Goal: Transaction & Acquisition: Purchase product/service

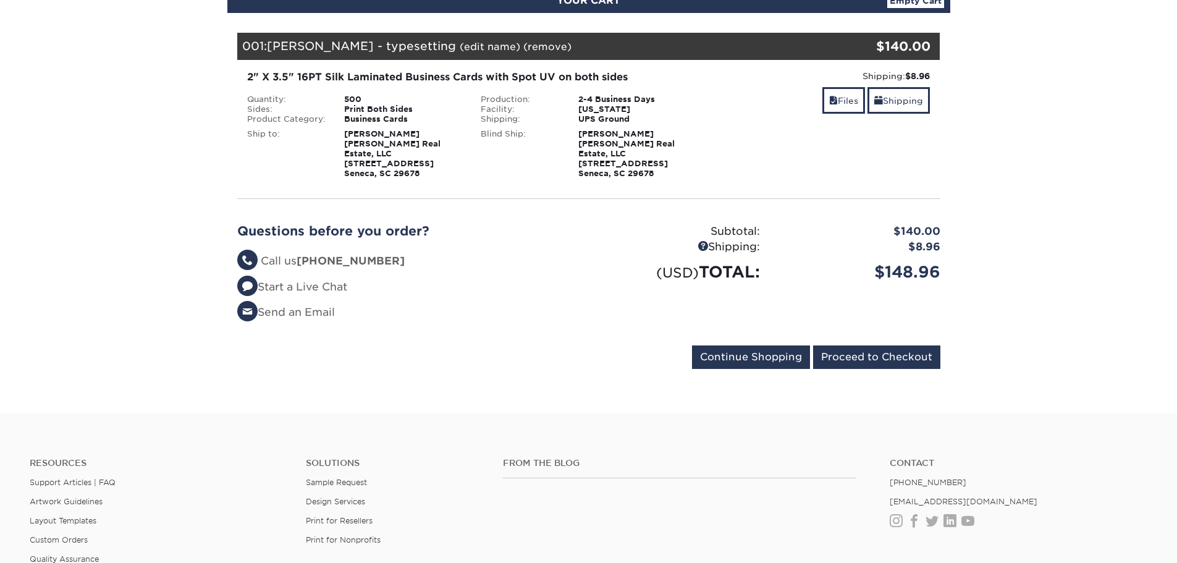
scroll to position [357, 0]
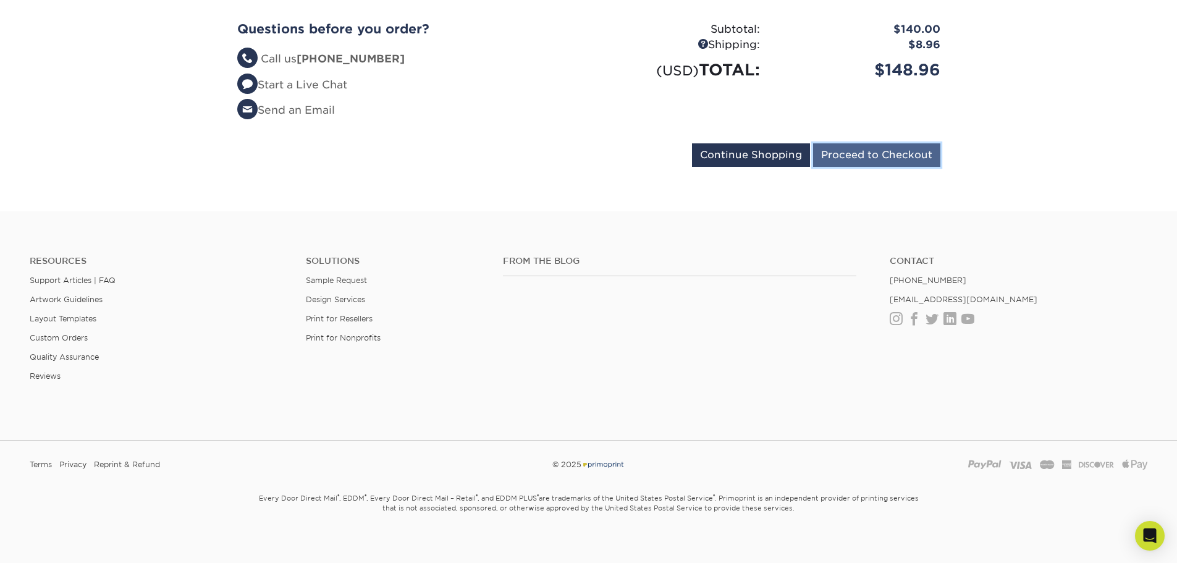
click at [887, 151] on input "Proceed to Checkout" at bounding box center [876, 154] width 127 height 23
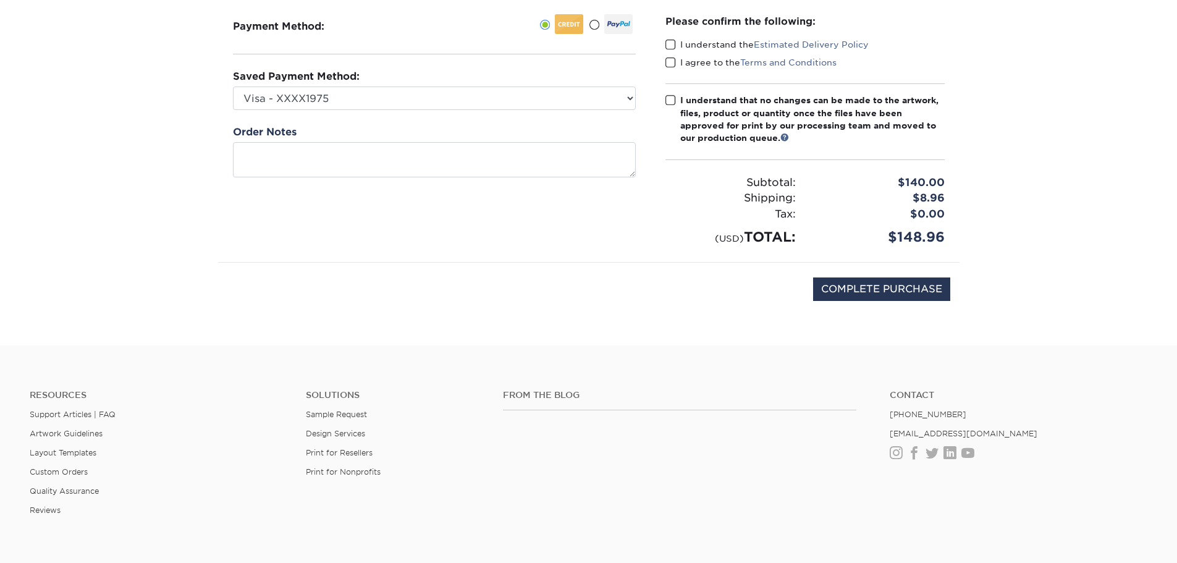
scroll to position [185, 0]
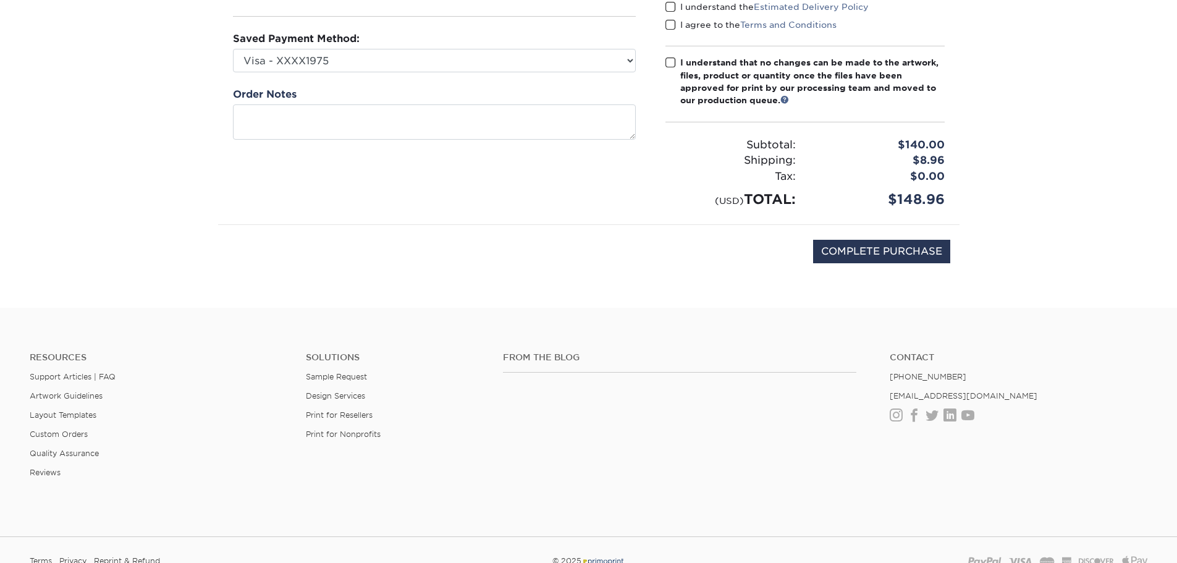
click at [676, 27] on label "I agree to the Terms and Conditions" at bounding box center [750, 25] width 171 height 12
click at [0, 0] on input "I agree to the Terms and Conditions" at bounding box center [0, 0] width 0 height 0
click at [670, 11] on span at bounding box center [670, 7] width 10 height 12
click at [0, 0] on input "I understand the Estimated Delivery Policy" at bounding box center [0, 0] width 0 height 0
click at [671, 61] on span at bounding box center [670, 63] width 10 height 12
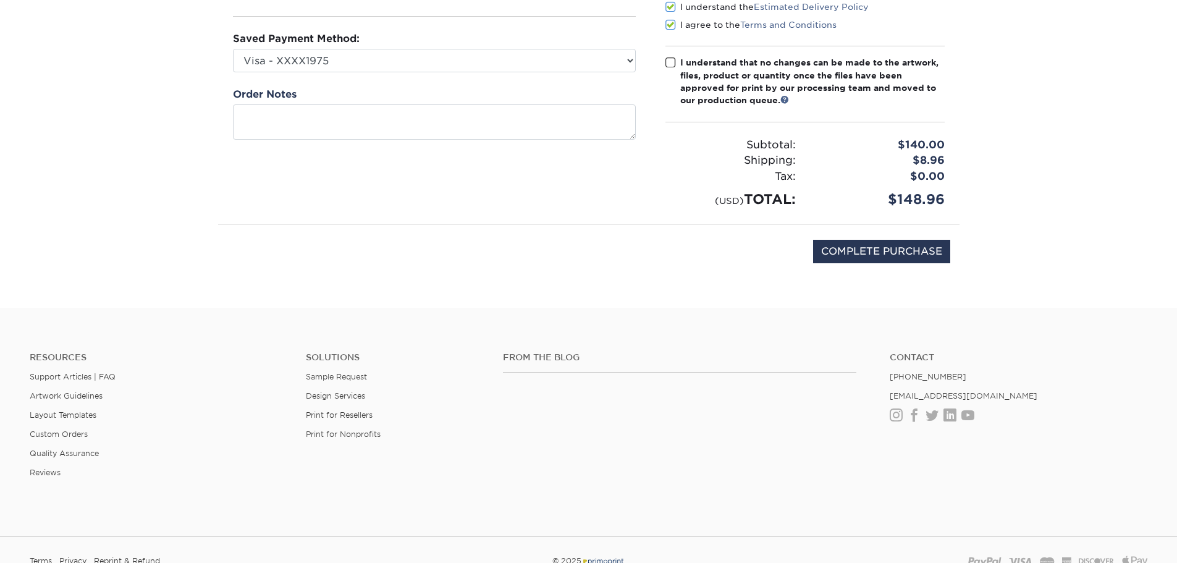
click at [0, 0] on input "I understand that no changes can be made to the artwork, files, product or quan…" at bounding box center [0, 0] width 0 height 0
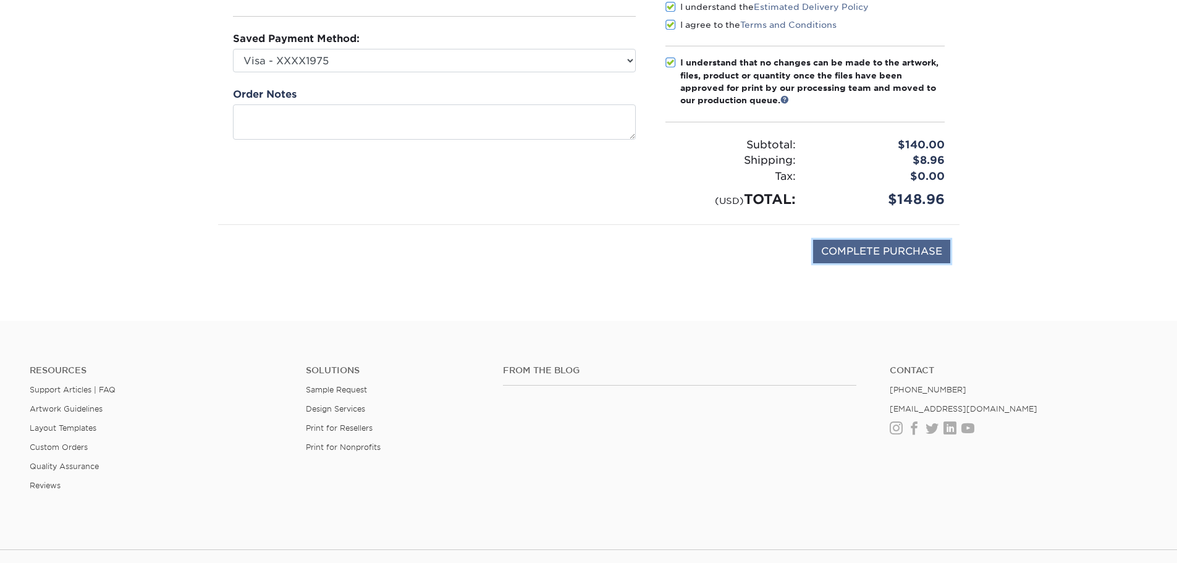
click at [876, 246] on input "COMPLETE PURCHASE" at bounding box center [881, 251] width 137 height 23
type input "PROCESSING, PLEASE WAIT..."
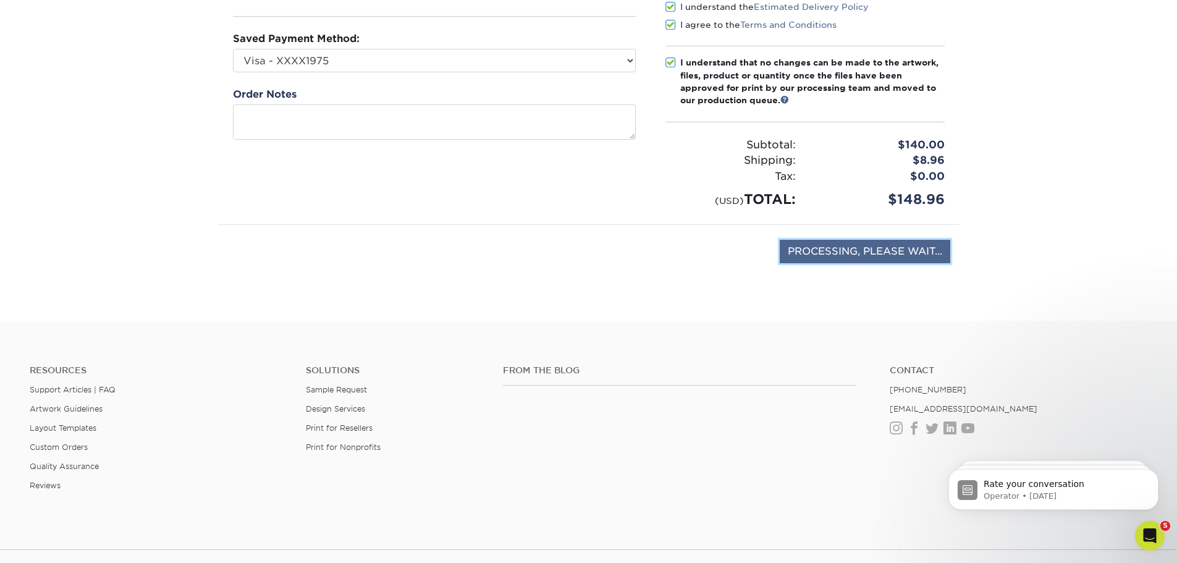
scroll to position [0, 0]
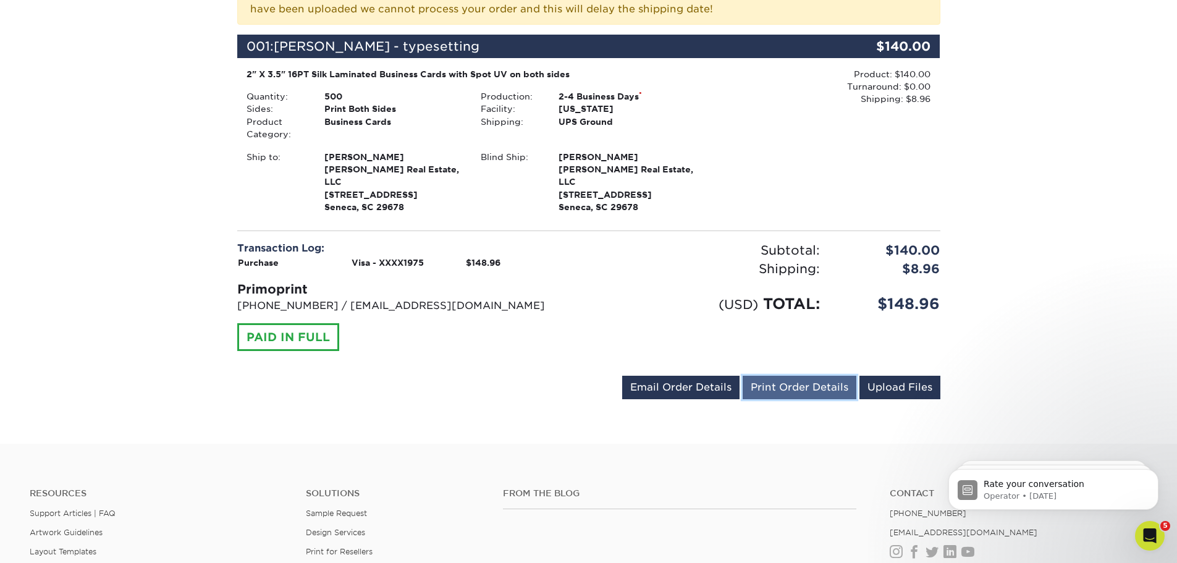
click at [799, 376] on link "Print Order Details" at bounding box center [799, 387] width 114 height 23
